Goal: Book appointment/travel/reservation

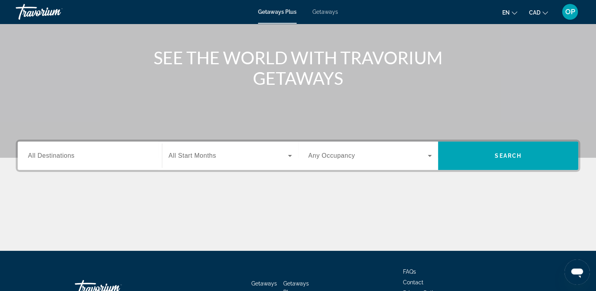
click at [84, 154] on input "Destination All Destinations" at bounding box center [90, 155] width 124 height 9
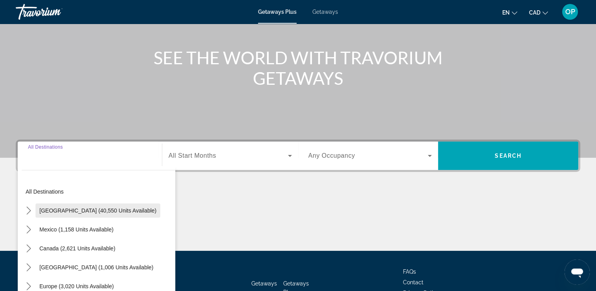
scroll to position [135, 0]
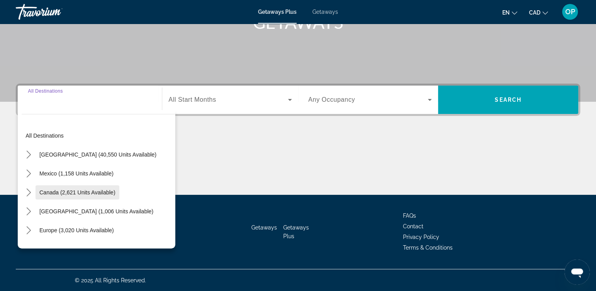
click at [76, 190] on span "Canada (2,621 units available)" at bounding box center [77, 192] width 76 height 6
type input "**********"
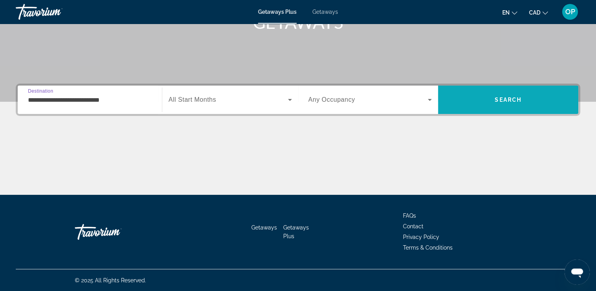
click at [496, 100] on span "Search" at bounding box center [508, 100] width 27 height 6
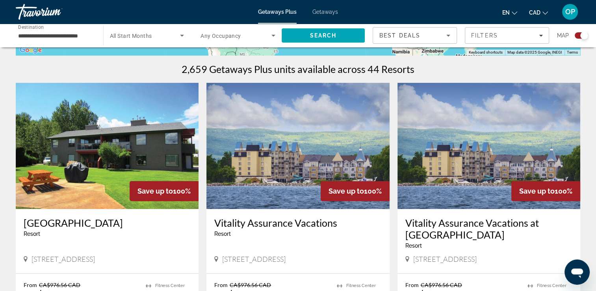
scroll to position [355, 0]
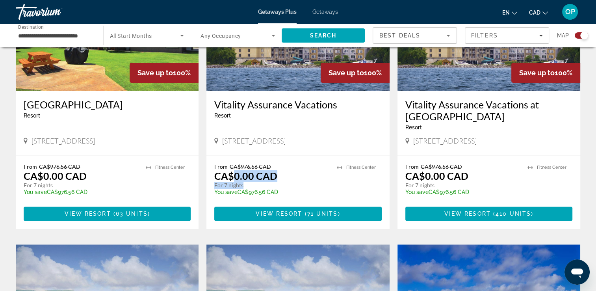
drag, startPoint x: 232, startPoint y: 176, endPoint x: 289, endPoint y: 183, distance: 58.0
click at [289, 183] on div "From CA$976.56 CAD CA$0.00 CAD For 7 nights You save CA$976.56 CAD temp" at bounding box center [271, 181] width 114 height 37
drag, startPoint x: 65, startPoint y: 141, endPoint x: 80, endPoint y: 141, distance: 14.2
click at [80, 141] on span "[STREET_ADDRESS]" at bounding box center [63, 140] width 63 height 9
drag, startPoint x: 80, startPoint y: 141, endPoint x: 87, endPoint y: 183, distance: 42.5
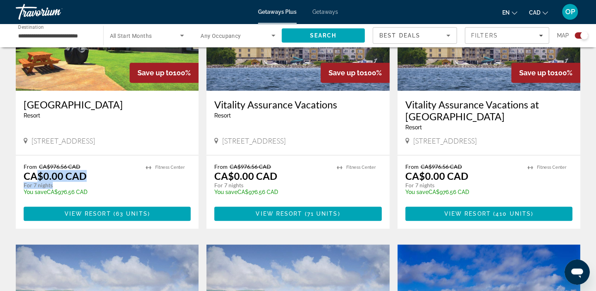
click at [87, 183] on div "From CA$976.56 CAD CA$0.00 CAD For 7 nights You save CA$976.56 CAD temp" at bounding box center [81, 181] width 114 height 37
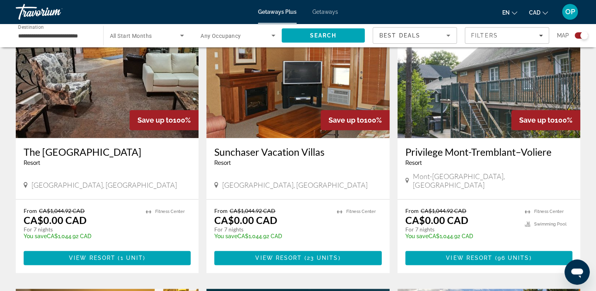
scroll to position [906, 0]
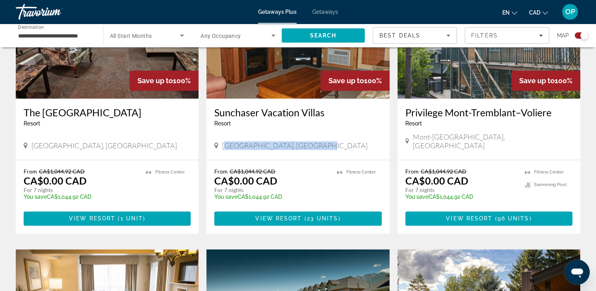
drag, startPoint x: 227, startPoint y: 135, endPoint x: 335, endPoint y: 137, distance: 108.0
click at [335, 141] on div "[GEOGRAPHIC_DATA], [GEOGRAPHIC_DATA]" at bounding box center [297, 145] width 167 height 9
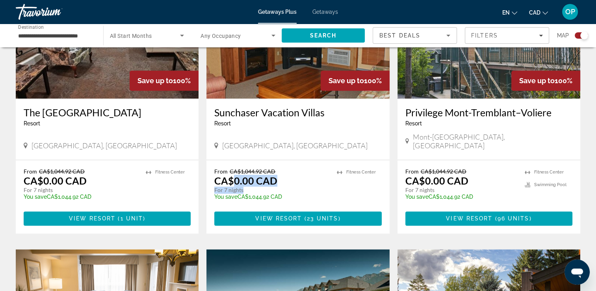
drag, startPoint x: 234, startPoint y: 171, endPoint x: 273, endPoint y: 179, distance: 39.9
click at [273, 179] on div "From CA$1,044.92 CAD CA$0.00 CAD For 7 nights You save CA$1,044.92 CAD temp" at bounding box center [271, 186] width 114 height 37
drag, startPoint x: 273, startPoint y: 179, endPoint x: 236, endPoint y: 158, distance: 42.3
click at [233, 160] on div "From CA$1,044.92 CAD CA$0.00 CAD For 7 nights You save CA$1,044.92 CAD temp 3.9…" at bounding box center [297, 196] width 183 height 73
drag, startPoint x: 232, startPoint y: 170, endPoint x: 283, endPoint y: 172, distance: 51.3
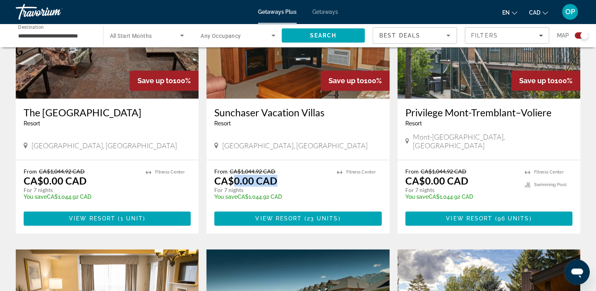
click at [283, 172] on div "From CA$1,044.92 CAD CA$0.00 CAD For 7 nights You save CA$1,044.92 CAD temp" at bounding box center [271, 186] width 114 height 37
drag, startPoint x: 283, startPoint y: 172, endPoint x: 276, endPoint y: 160, distance: 13.8
click at [276, 168] on p "From CA$1,044.92 CAD" at bounding box center [271, 171] width 114 height 7
drag, startPoint x: 276, startPoint y: 160, endPoint x: 246, endPoint y: 147, distance: 32.8
click at [246, 147] on div "Sunchaser Vacation [GEOGRAPHIC_DATA] - This is an adults only resort [GEOGRAPHI…" at bounding box center [297, 129] width 183 height 61
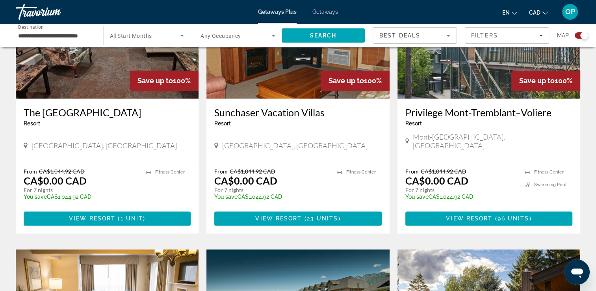
drag, startPoint x: 246, startPoint y: 147, endPoint x: 208, endPoint y: 151, distance: 38.4
click at [208, 151] on div "Save up to 100% Sunchaser Vacation [GEOGRAPHIC_DATA] - This is an adults only r…" at bounding box center [297, 102] width 183 height 261
drag, startPoint x: 228, startPoint y: 161, endPoint x: 276, endPoint y: 160, distance: 47.7
click at [276, 168] on p "From CA$1,044.92 CAD" at bounding box center [271, 171] width 114 height 7
drag, startPoint x: 276, startPoint y: 160, endPoint x: 281, endPoint y: 179, distance: 19.1
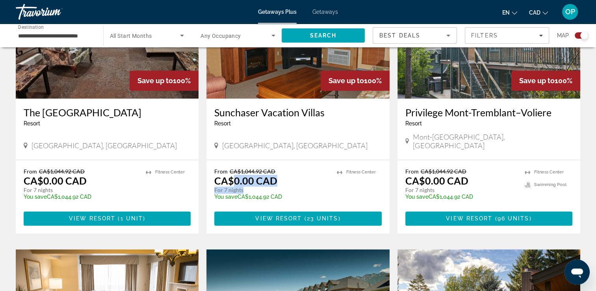
click at [281, 179] on div "From CA$1,044.92 CAD CA$0.00 CAD For 7 nights You save CA$1,044.92 CAD temp" at bounding box center [271, 186] width 114 height 37
click at [205, 143] on app-exchanges-search-item "Save up to 100% Sunchaser Vacation [GEOGRAPHIC_DATA] - This is an adults only r…" at bounding box center [298, 102] width 191 height 261
drag, startPoint x: 232, startPoint y: 173, endPoint x: 272, endPoint y: 178, distance: 40.5
click at [272, 178] on div "From CA$1,044.92 CAD CA$0.00 CAD For 7 nights You save CA$1,044.92 CAD temp" at bounding box center [271, 186] width 114 height 37
drag, startPoint x: 272, startPoint y: 178, endPoint x: 231, endPoint y: 146, distance: 51.9
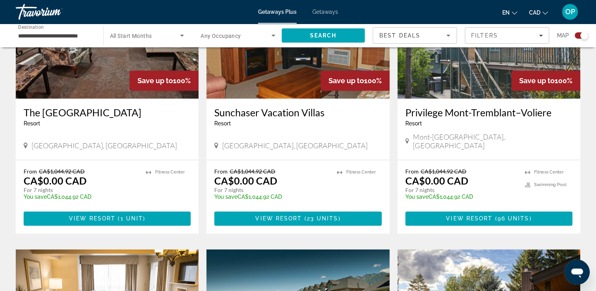
click at [231, 146] on div "Sunchaser Vacation [GEOGRAPHIC_DATA] - This is an adults only resort [GEOGRAPHI…" at bounding box center [297, 129] width 183 height 61
drag, startPoint x: 239, startPoint y: 162, endPoint x: 265, endPoint y: 161, distance: 25.6
click at [265, 168] on span "CA$1,044.92 CAD" at bounding box center [253, 171] width 46 height 7
drag, startPoint x: 265, startPoint y: 161, endPoint x: 223, endPoint y: 149, distance: 43.6
click at [223, 149] on div "Sunchaser Vacation [GEOGRAPHIC_DATA] - This is an adults only resort [GEOGRAPHI…" at bounding box center [297, 129] width 183 height 61
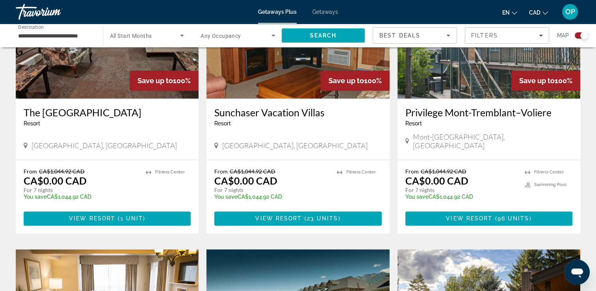
click at [69, 35] on input "**********" at bounding box center [55, 35] width 75 height 9
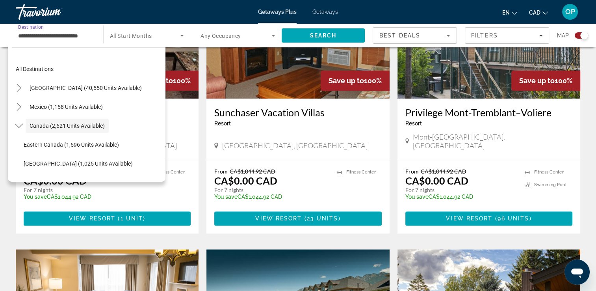
scroll to position [9, 0]
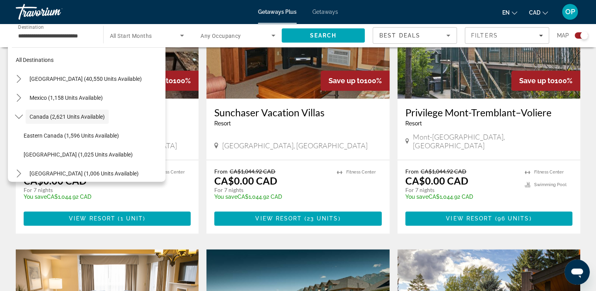
click at [225, 33] on span "Any Occupancy" at bounding box center [221, 36] width 41 height 6
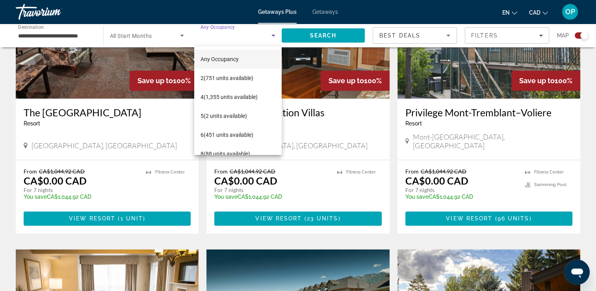
click at [394, 117] on div at bounding box center [298, 145] width 596 height 291
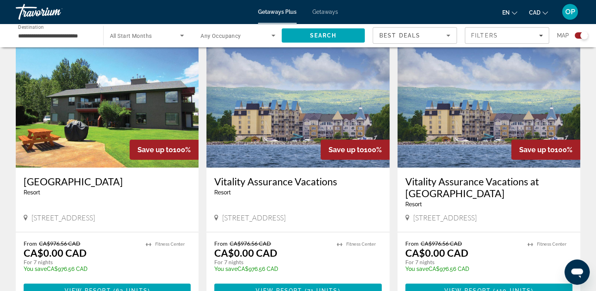
scroll to position [238, 0]
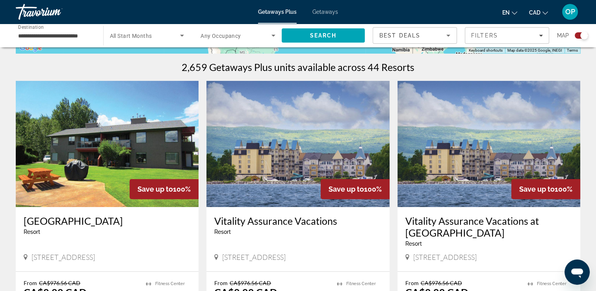
click at [62, 38] on input "**********" at bounding box center [55, 35] width 75 height 9
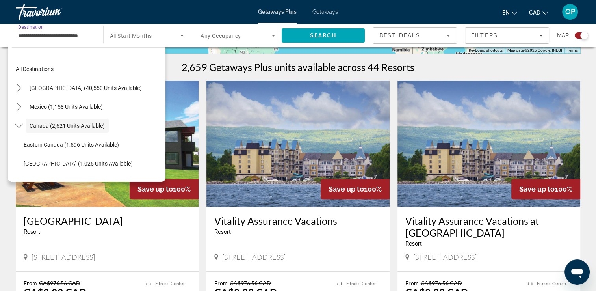
scroll to position [9, 0]
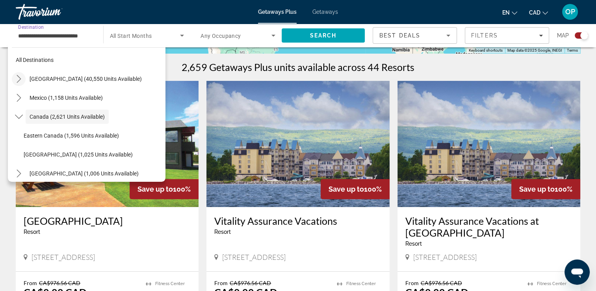
click at [20, 78] on icon "Toggle United States (40,550 units available) submenu" at bounding box center [19, 79] width 8 height 8
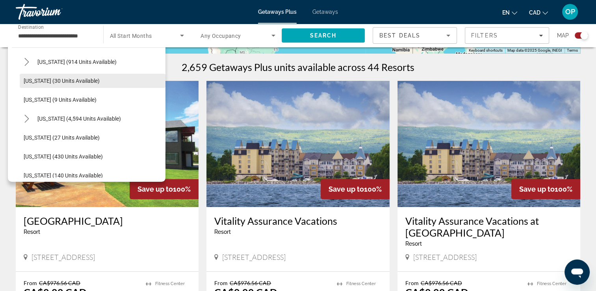
scroll to position [23, 0]
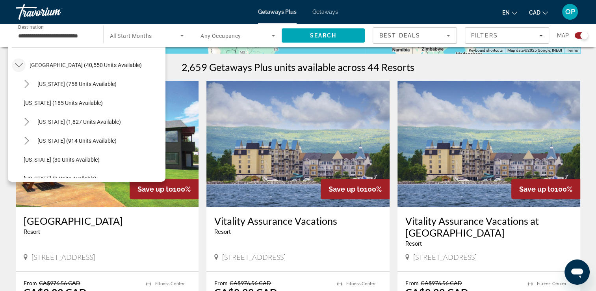
click at [18, 64] on icon "Toggle United States (40,550 units available) submenu" at bounding box center [19, 65] width 8 height 8
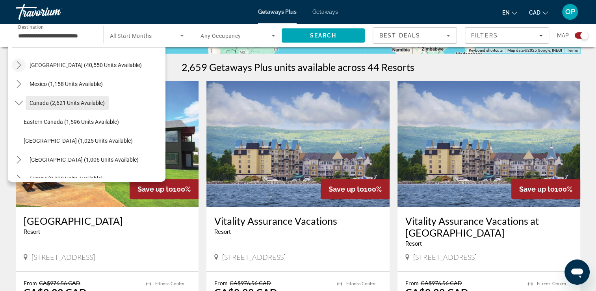
scroll to position [62, 0]
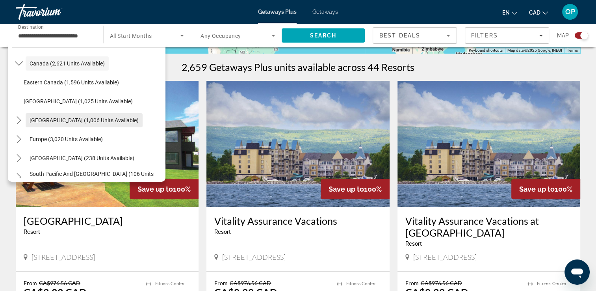
click at [26, 120] on span "Select destination: Caribbean & Atlantic Islands (1,006 units available)" at bounding box center [84, 120] width 117 height 19
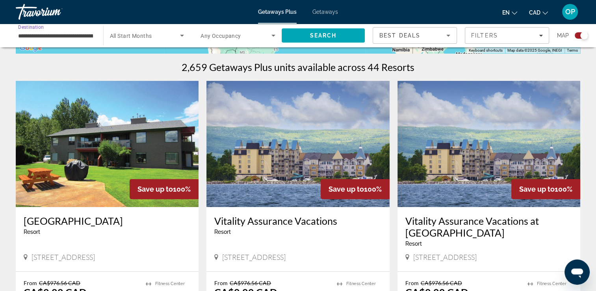
click at [50, 35] on input "**********" at bounding box center [55, 35] width 75 height 9
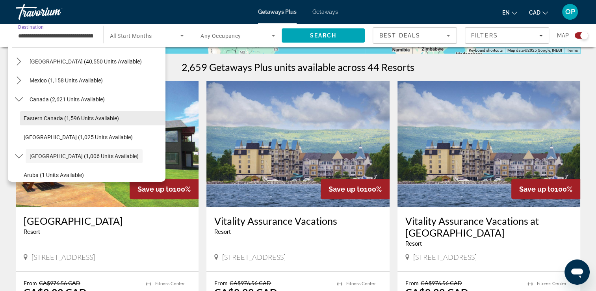
scroll to position [66, 0]
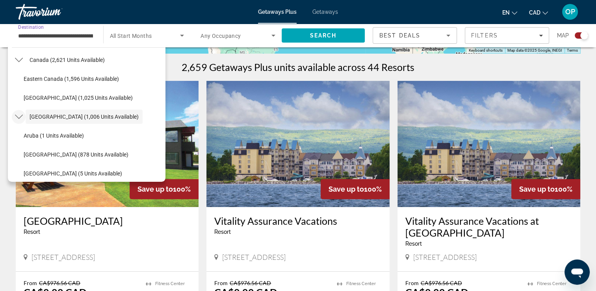
click at [20, 114] on icon "Toggle Caribbean & Atlantic Islands (1,006 units available) submenu" at bounding box center [19, 117] width 8 height 8
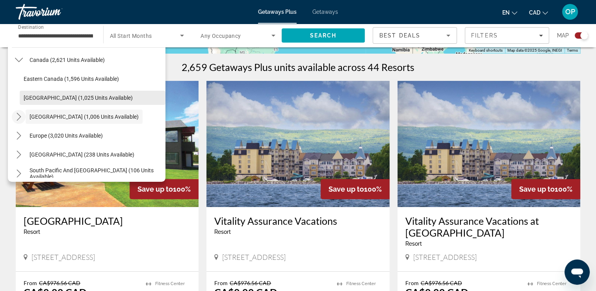
scroll to position [0, 0]
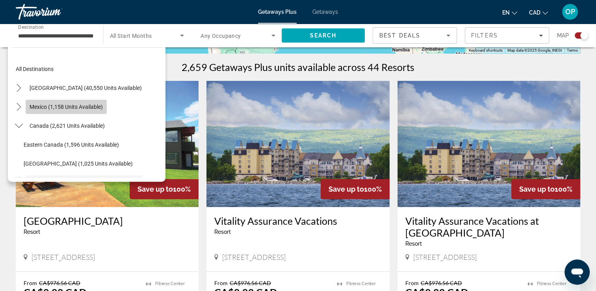
click at [36, 105] on span "Mexico (1,158 units available)" at bounding box center [66, 107] width 73 height 6
type input "**********"
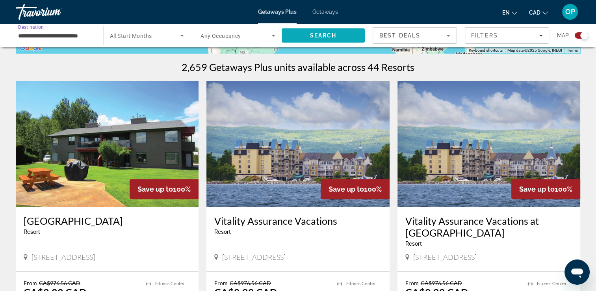
click at [327, 37] on span "Search" at bounding box center [323, 35] width 27 height 6
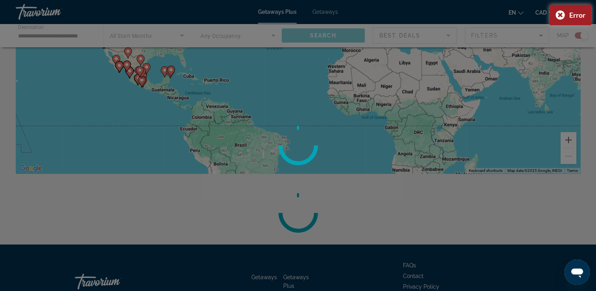
scroll to position [168, 0]
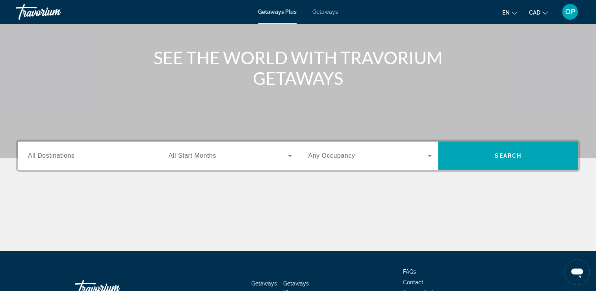
click at [96, 154] on input "Destination All Destinations" at bounding box center [90, 155] width 124 height 9
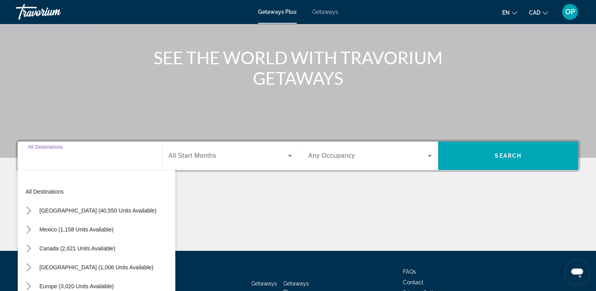
scroll to position [135, 0]
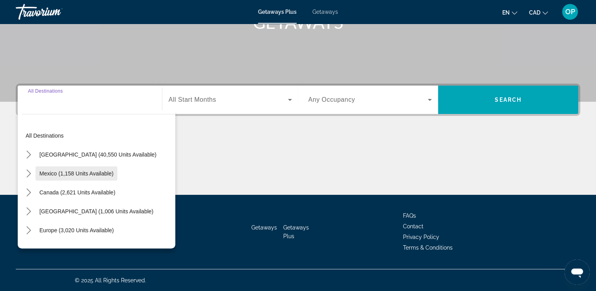
click at [79, 173] on span "Mexico (1,158 units available)" at bounding box center [76, 173] width 74 height 6
type input "**********"
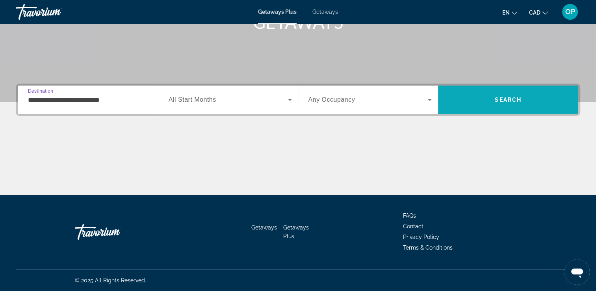
click at [492, 102] on span "Search" at bounding box center [508, 99] width 140 height 19
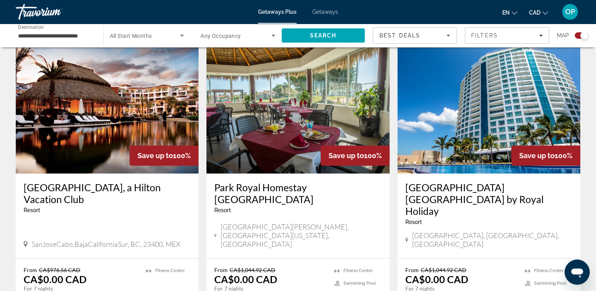
scroll to position [591, 0]
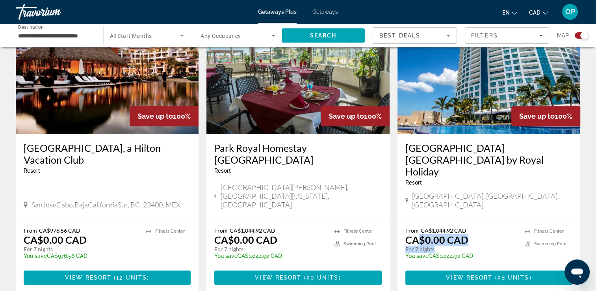
drag, startPoint x: 421, startPoint y: 218, endPoint x: 461, endPoint y: 228, distance: 41.3
click at [461, 228] on div "From CA$1,044.92 CAD CA$0.00 CAD For 7 nights You save CA$1,044.92 CAD temp" at bounding box center [461, 245] width 112 height 37
click at [392, 159] on app-exchanges-search-item "Save up to 100% Park Royal Homestay Los Cabos Resort - This is an adults only r…" at bounding box center [298, 150] width 191 height 285
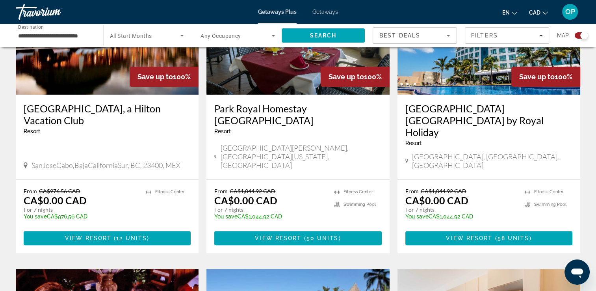
scroll to position [670, 0]
